Goal: Check status

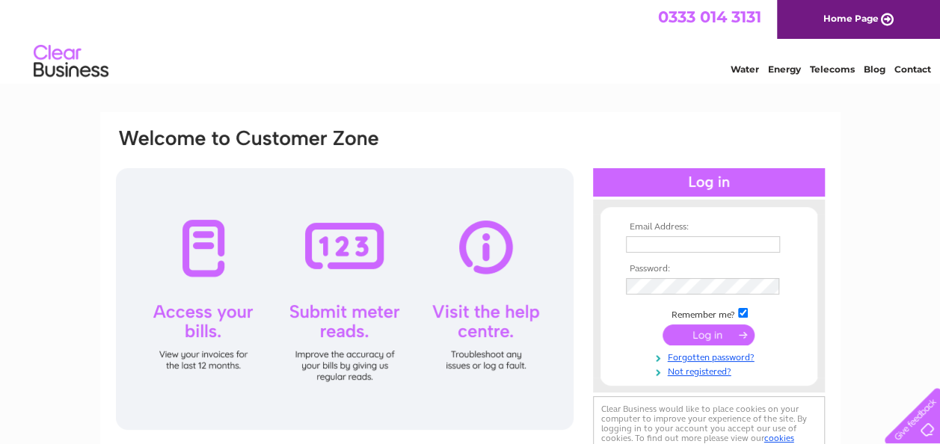
type input "[EMAIL_ADDRESS][DOMAIN_NAME]"
click at [711, 334] on input "submit" at bounding box center [709, 335] width 92 height 21
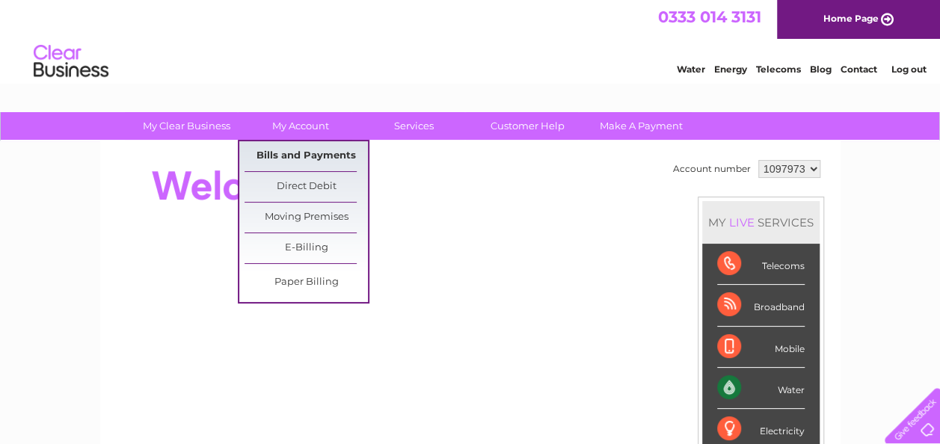
click at [327, 153] on link "Bills and Payments" at bounding box center [306, 156] width 123 height 30
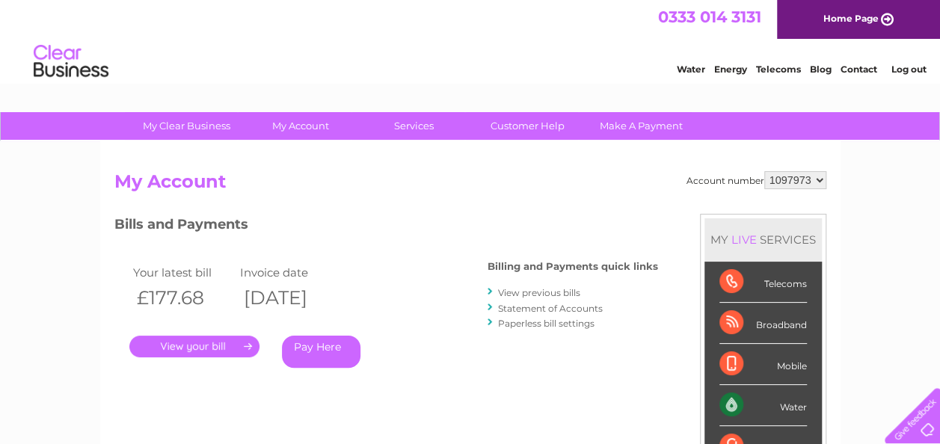
click at [198, 347] on link "." at bounding box center [194, 347] width 130 height 22
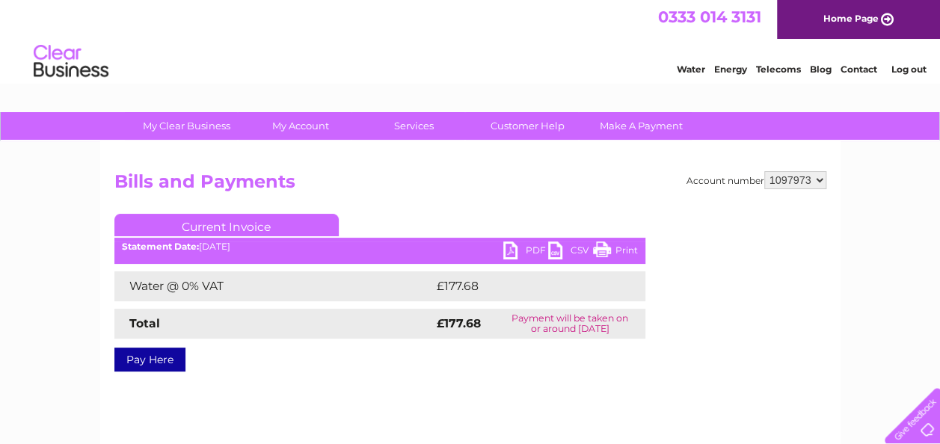
click at [510, 253] on link "PDF" at bounding box center [526, 253] width 45 height 22
